Goal: Transaction & Acquisition: Obtain resource

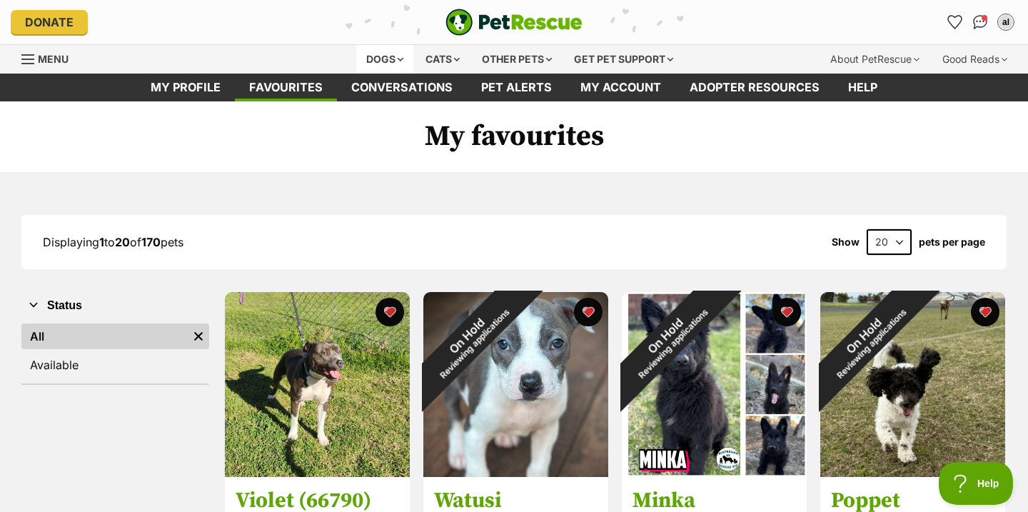
click at [372, 61] on div "Dogs" at bounding box center [384, 59] width 57 height 29
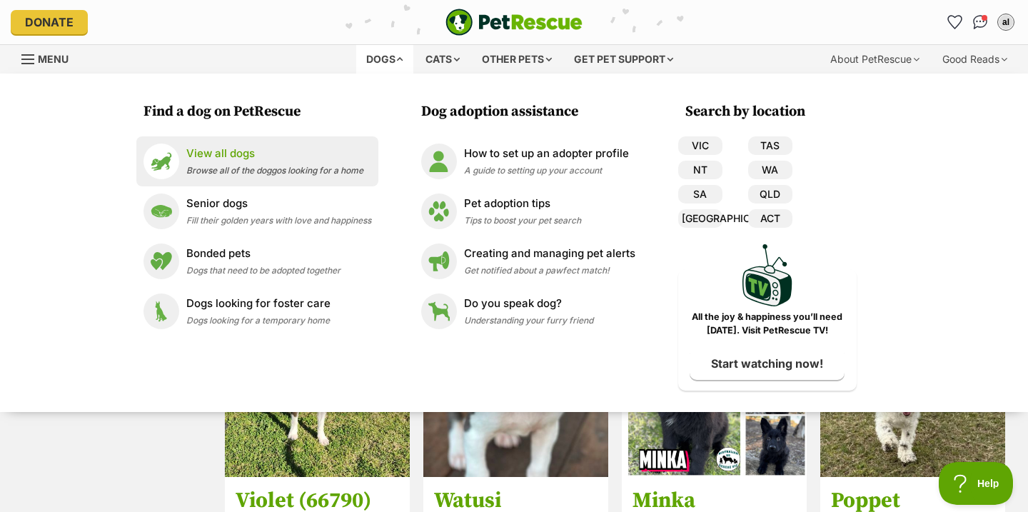
click at [276, 173] on span "Browse all of the doggos looking for a home" at bounding box center [274, 170] width 177 height 11
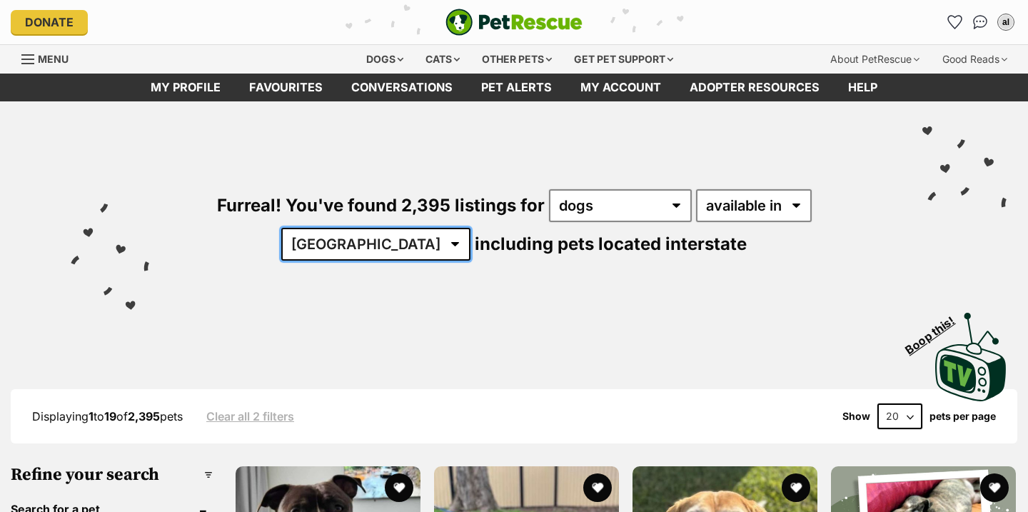
click at [470, 228] on select "Australia ACT NSW NT QLD SA TAS VIC WA" at bounding box center [375, 244] width 189 height 33
select select "VIC"
click at [470, 228] on select "Australia ACT NSW NT QLD SA TAS VIC WA" at bounding box center [375, 244] width 189 height 33
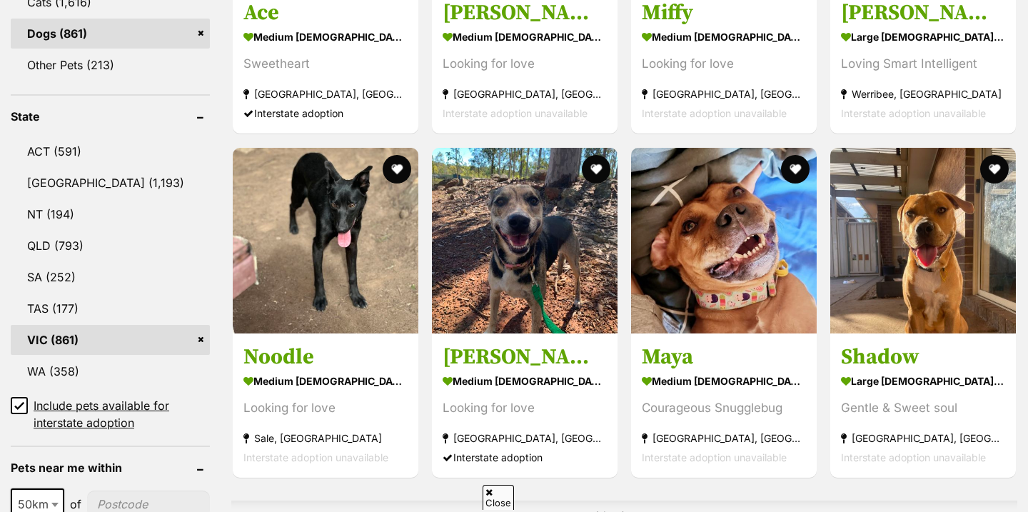
scroll to position [855, 0]
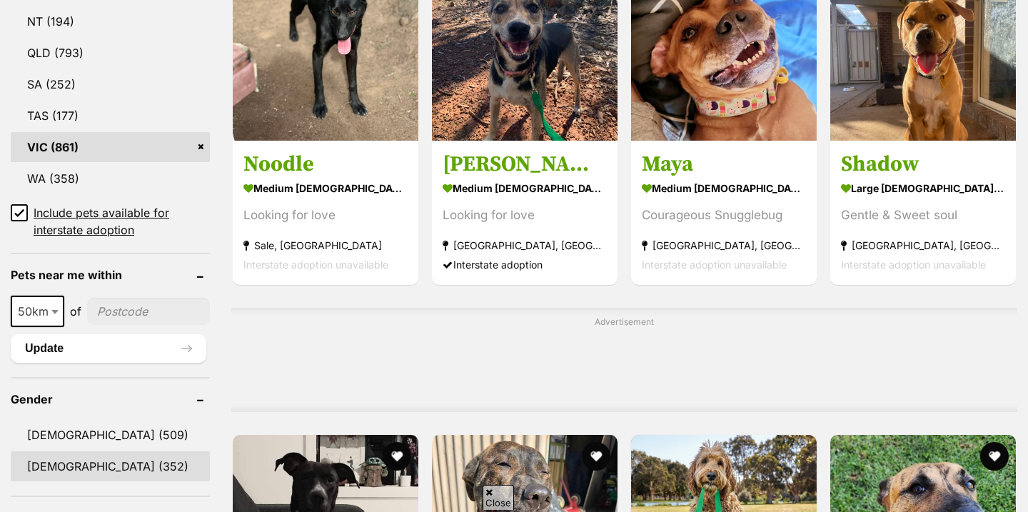
click at [85, 461] on link "[DEMOGRAPHIC_DATA] (352)" at bounding box center [110, 466] width 199 height 30
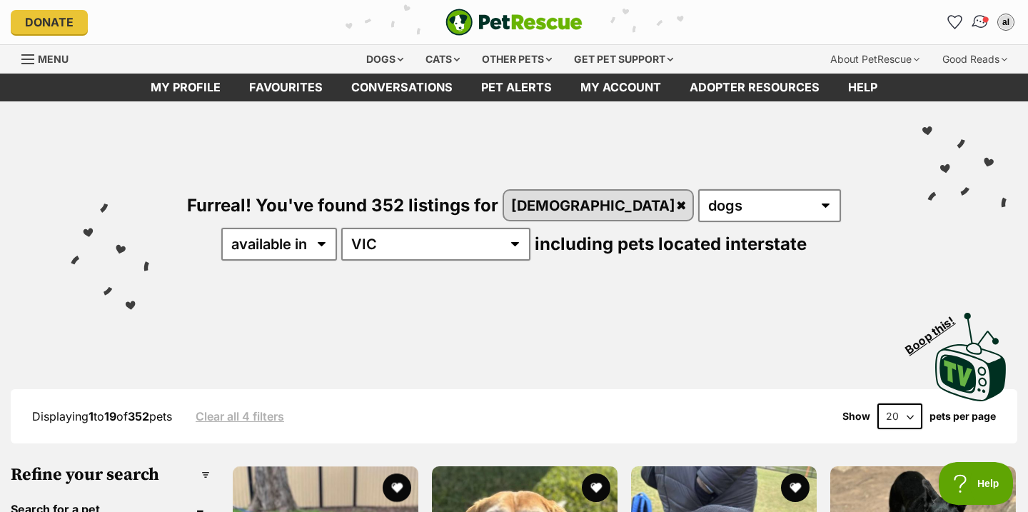
click at [978, 16] on img "Conversations" at bounding box center [980, 22] width 19 height 19
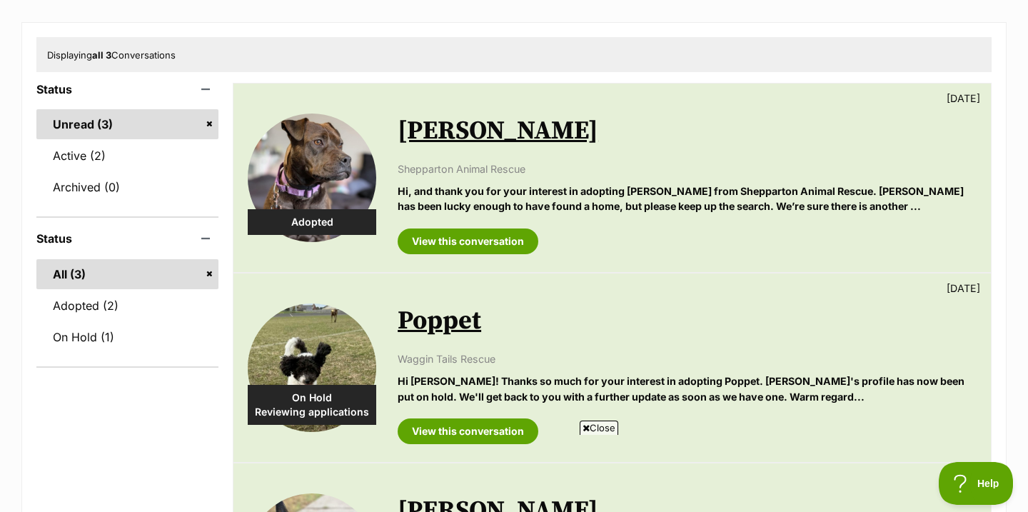
scroll to position [157, 0]
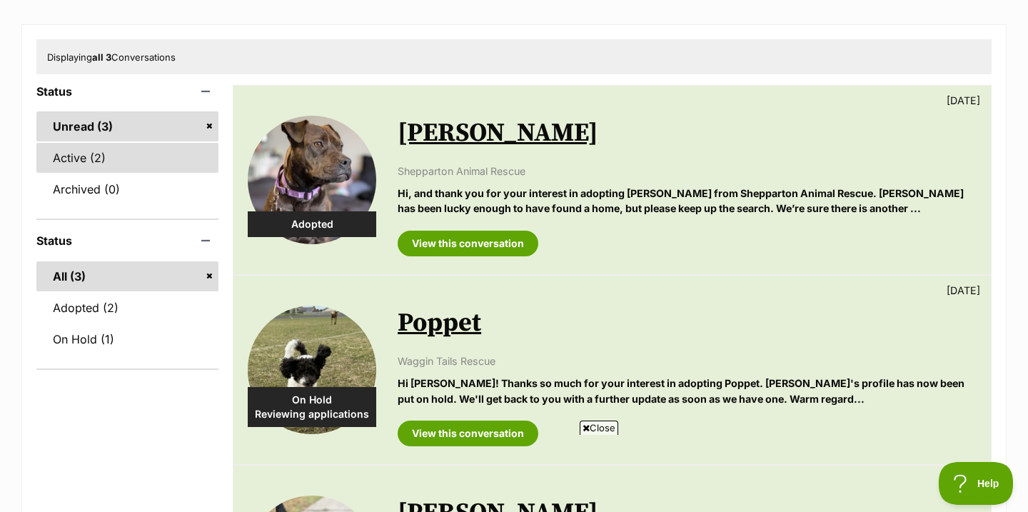
click at [130, 163] on link "Active (2)" at bounding box center [127, 158] width 182 height 30
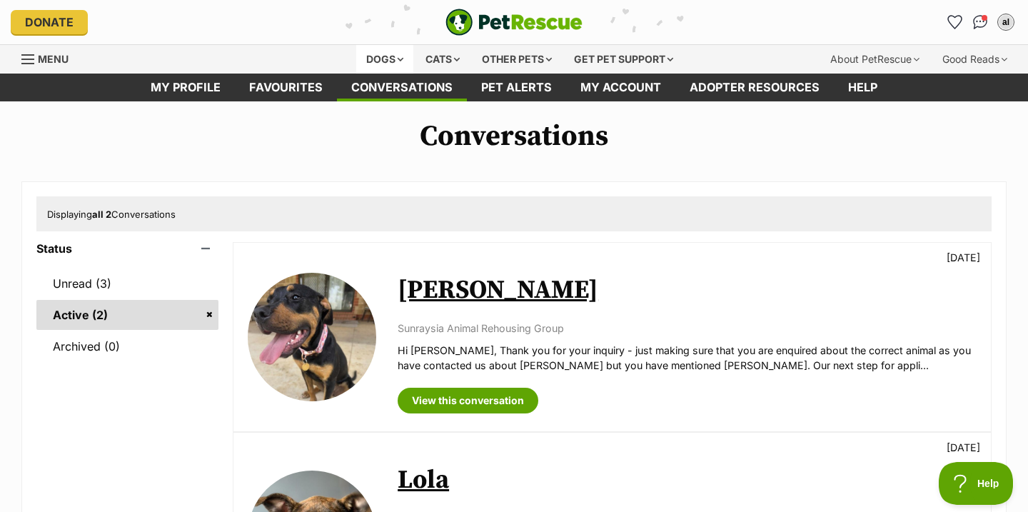
click at [383, 58] on div "Dogs" at bounding box center [384, 59] width 57 height 29
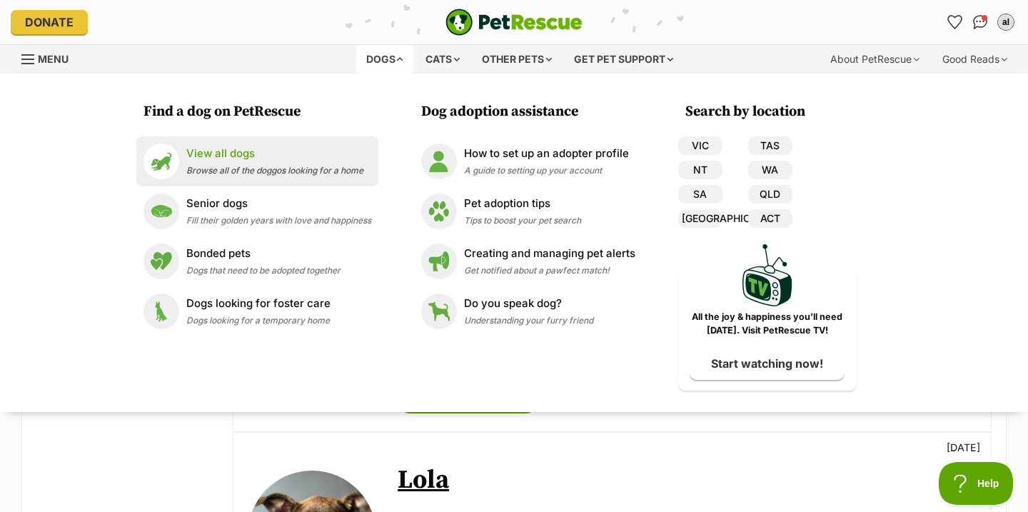
click at [287, 165] on span "Browse all of the doggos looking for a home" at bounding box center [274, 170] width 177 height 11
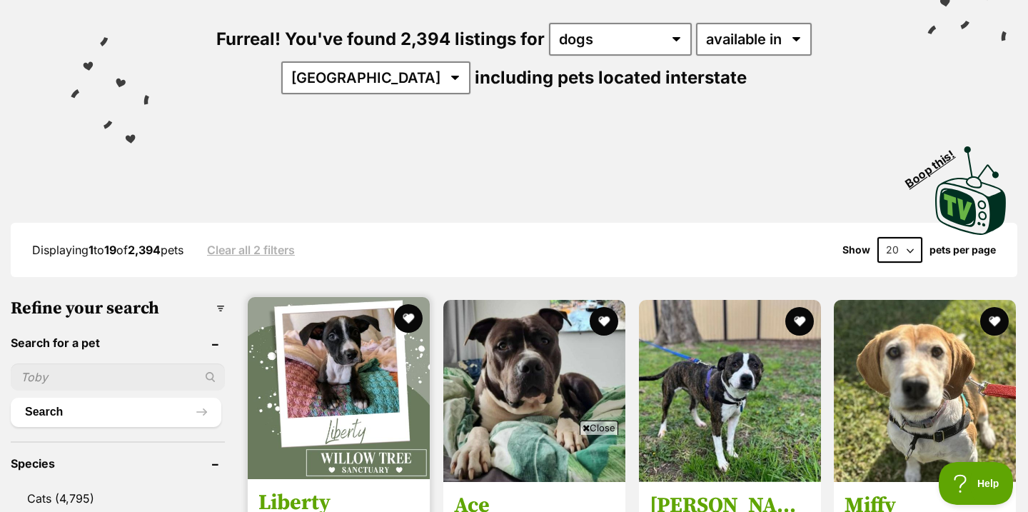
scroll to position [165, 0]
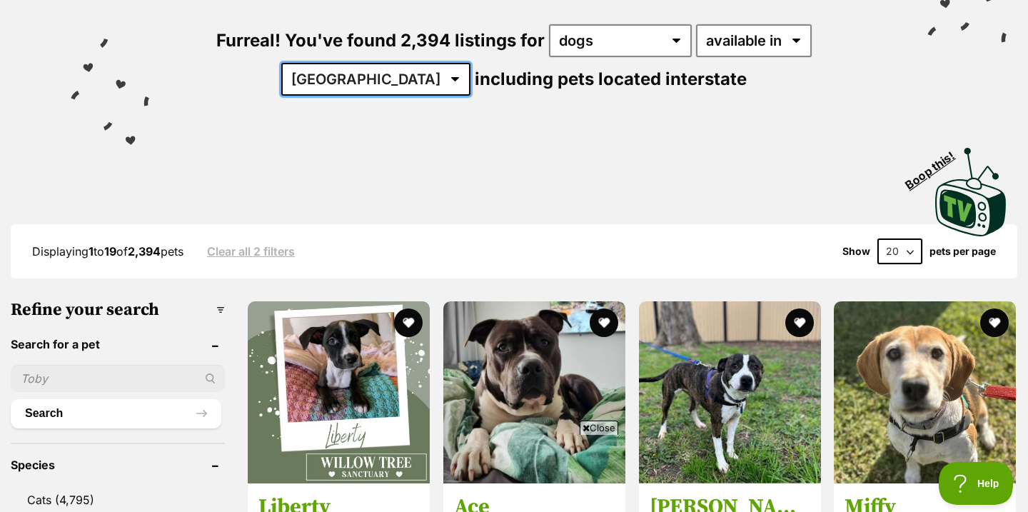
click at [470, 63] on select "Australia ACT NSW NT QLD SA TAS VIC WA" at bounding box center [375, 79] width 189 height 33
select select "VIC"
click at [470, 63] on select "Australia ACT NSW NT QLD SA TAS VIC WA" at bounding box center [375, 79] width 189 height 33
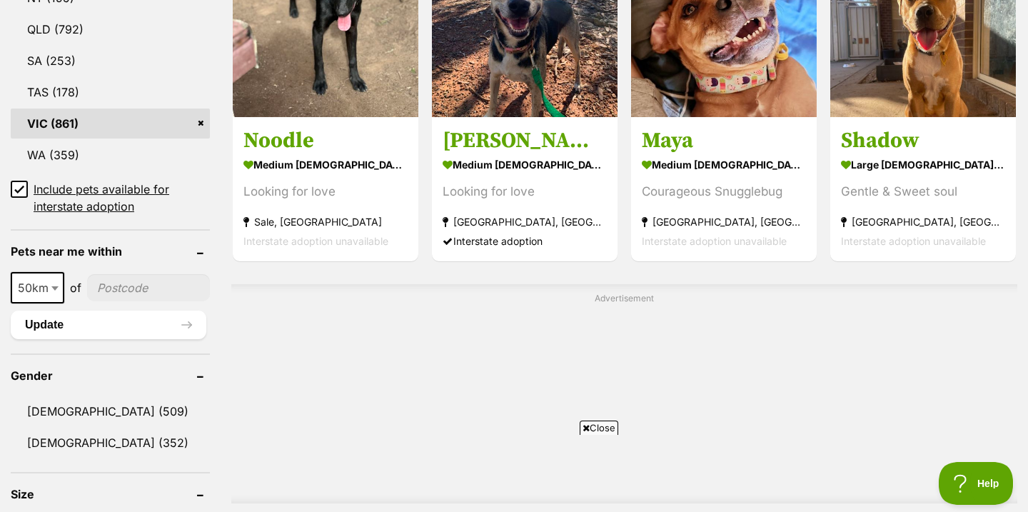
scroll to position [887, 0]
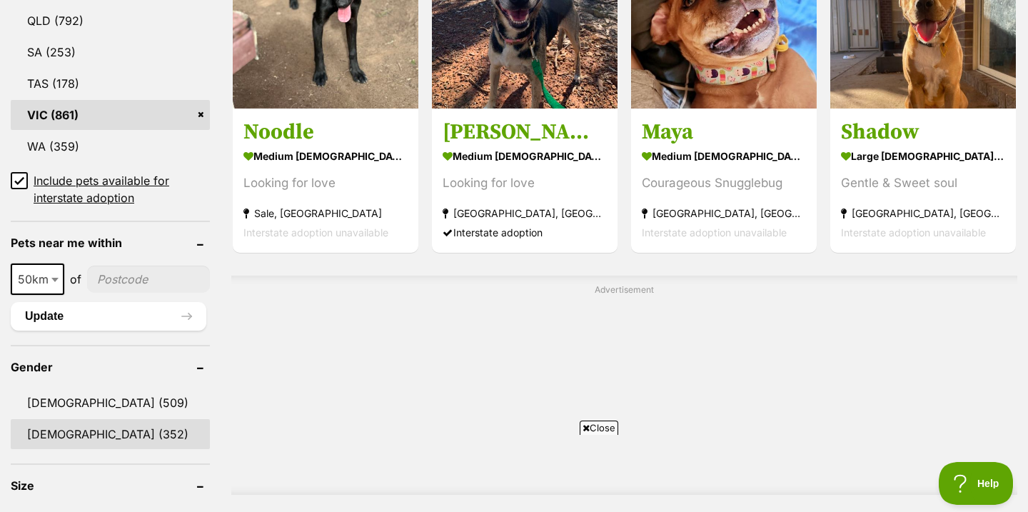
click at [89, 434] on link "[DEMOGRAPHIC_DATA] (352)" at bounding box center [110, 434] width 199 height 30
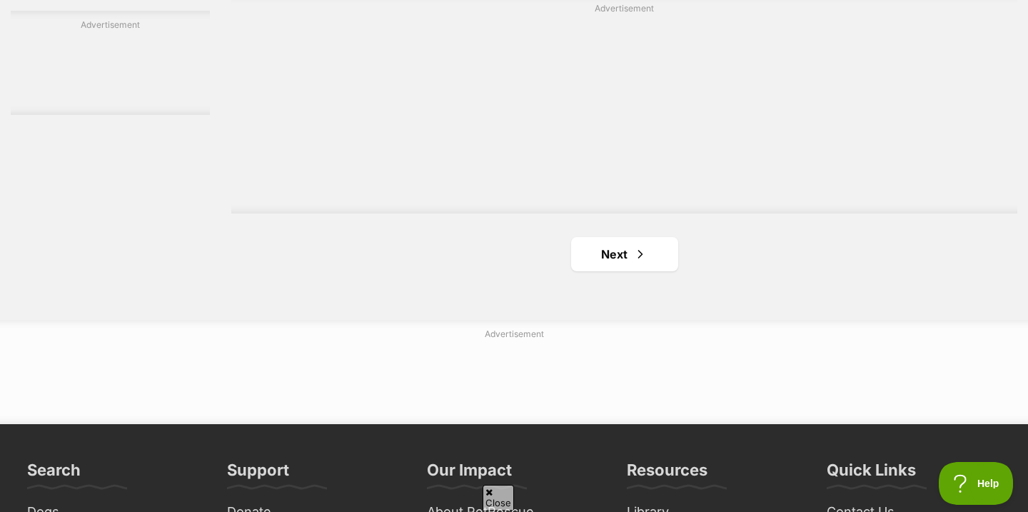
scroll to position [2497, 0]
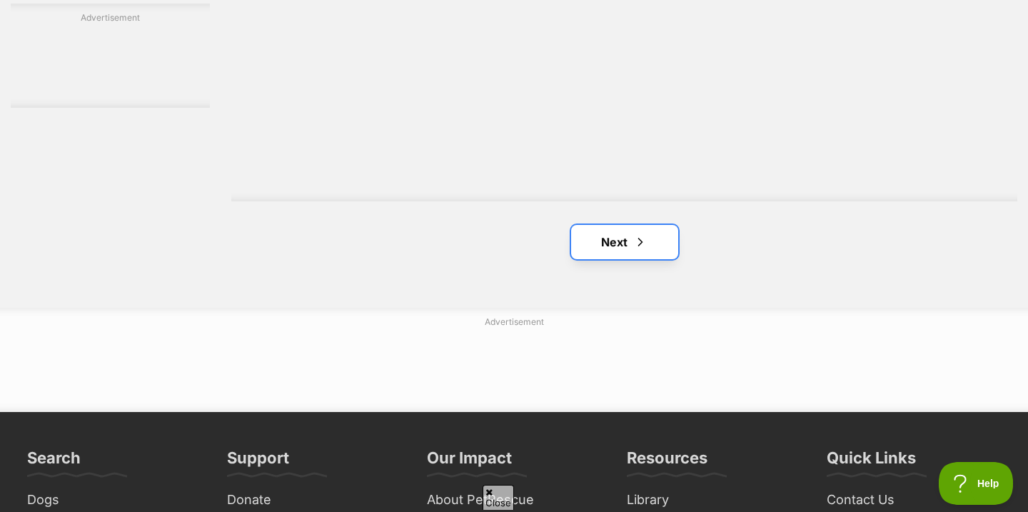
click at [618, 245] on link "Next" at bounding box center [624, 242] width 107 height 34
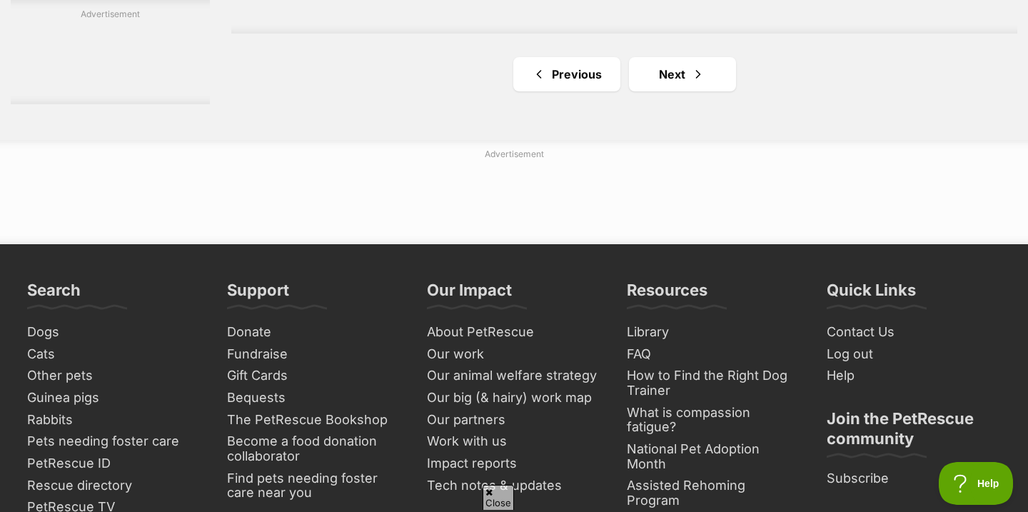
scroll to position [2573, 0]
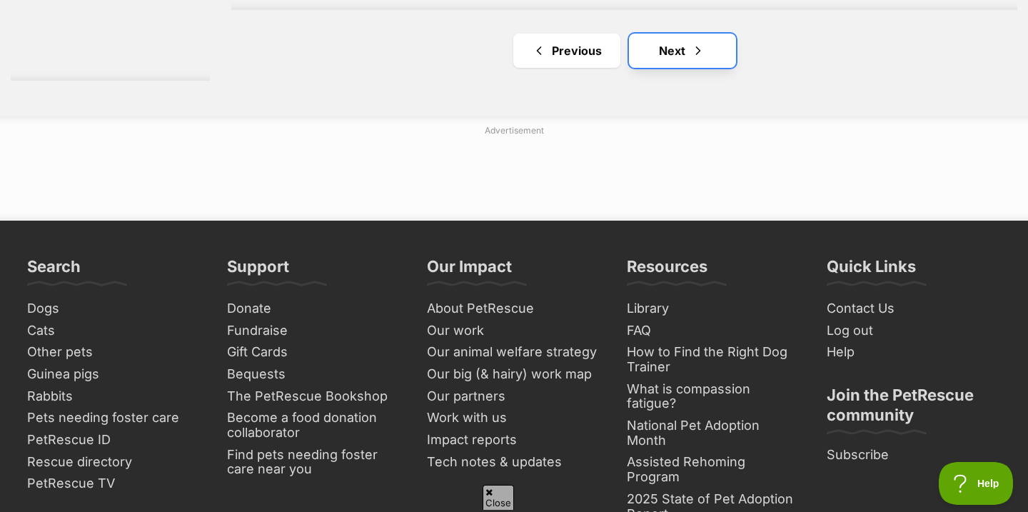
click at [675, 59] on link "Next" at bounding box center [682, 51] width 107 height 34
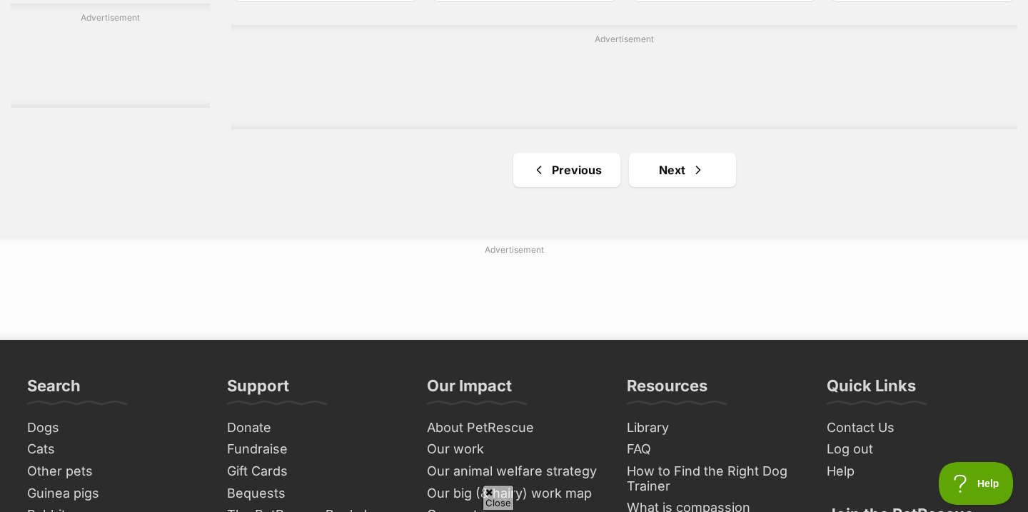
scroll to position [2528, 0]
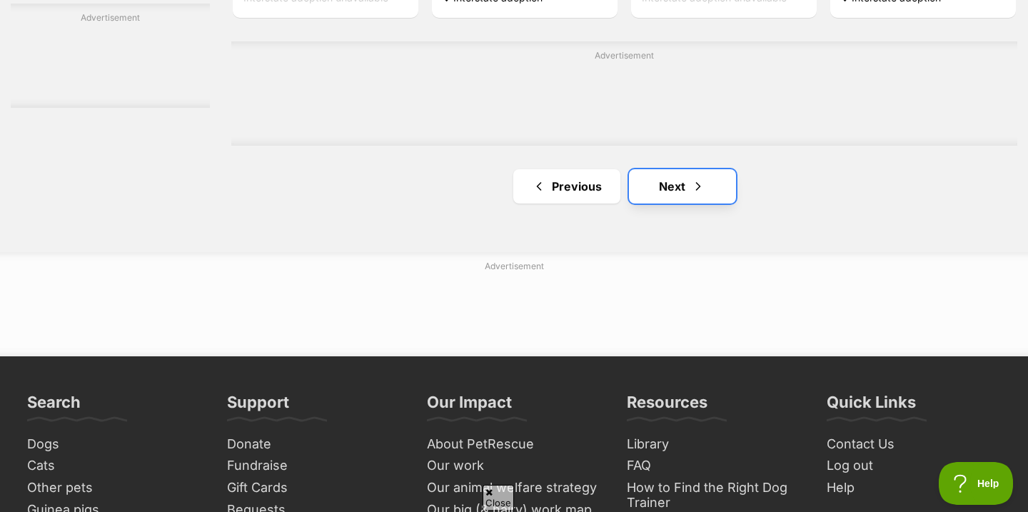
click at [660, 196] on link "Next" at bounding box center [682, 186] width 107 height 34
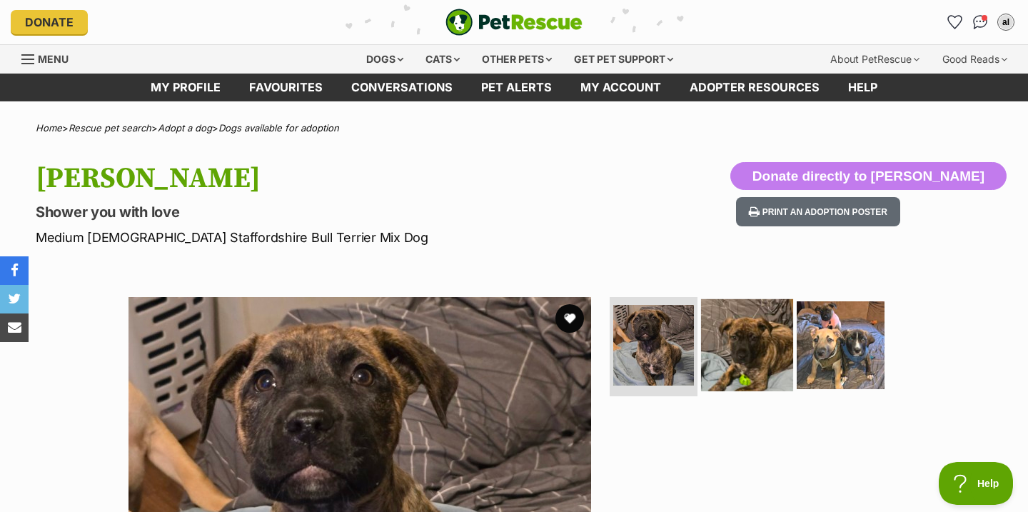
click at [744, 330] on img at bounding box center [747, 344] width 92 height 92
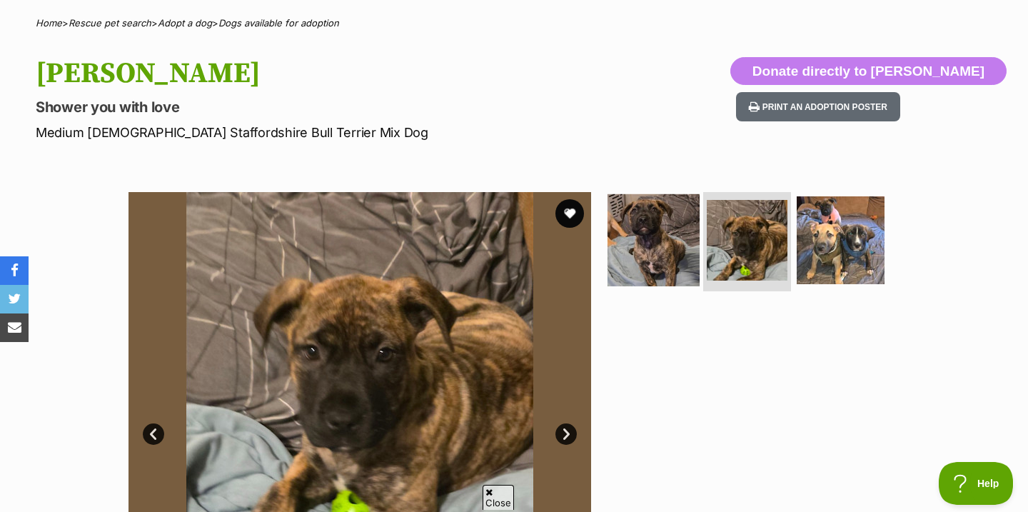
scroll to position [104, 0]
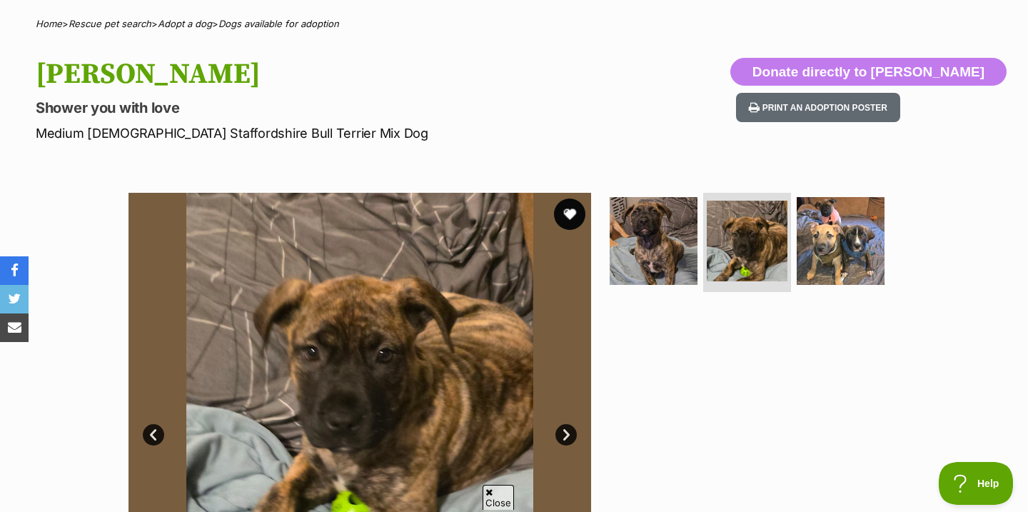
click at [572, 216] on button "favourite" at bounding box center [569, 213] width 31 height 31
